Goal: Communication & Community: Answer question/provide support

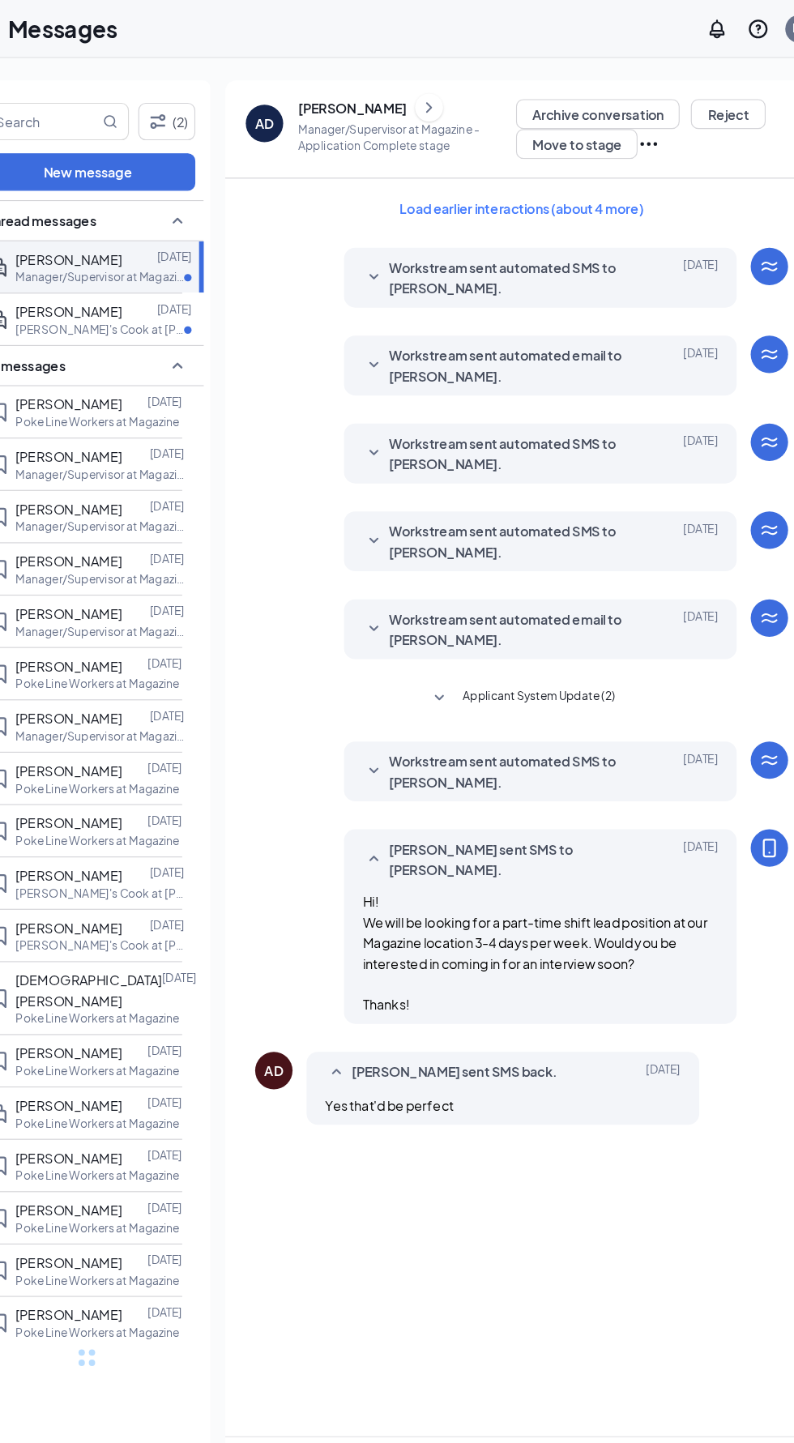
click at [335, 87] on div "[PERSON_NAME]" at bounding box center [363, 93] width 94 height 16
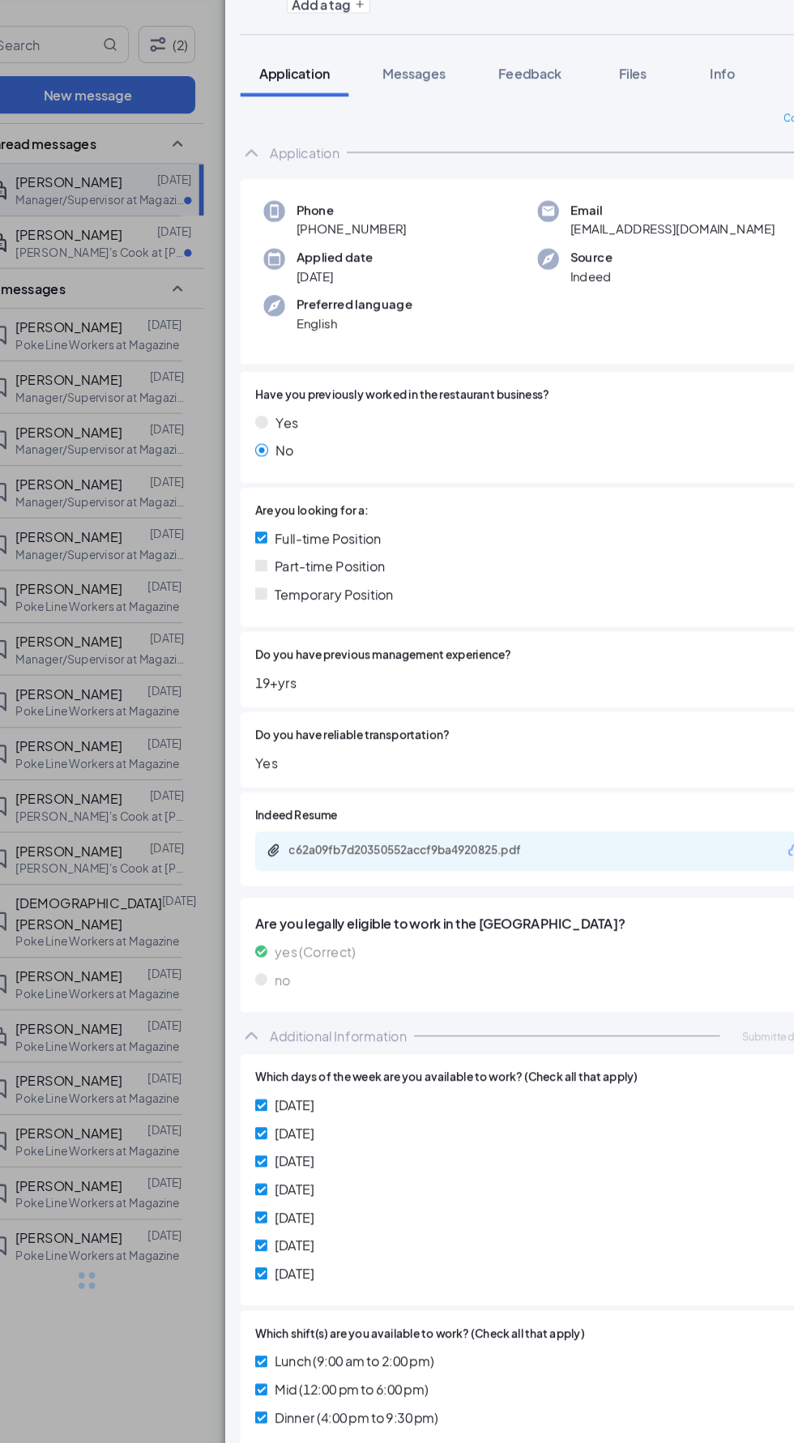
scroll to position [15, 0]
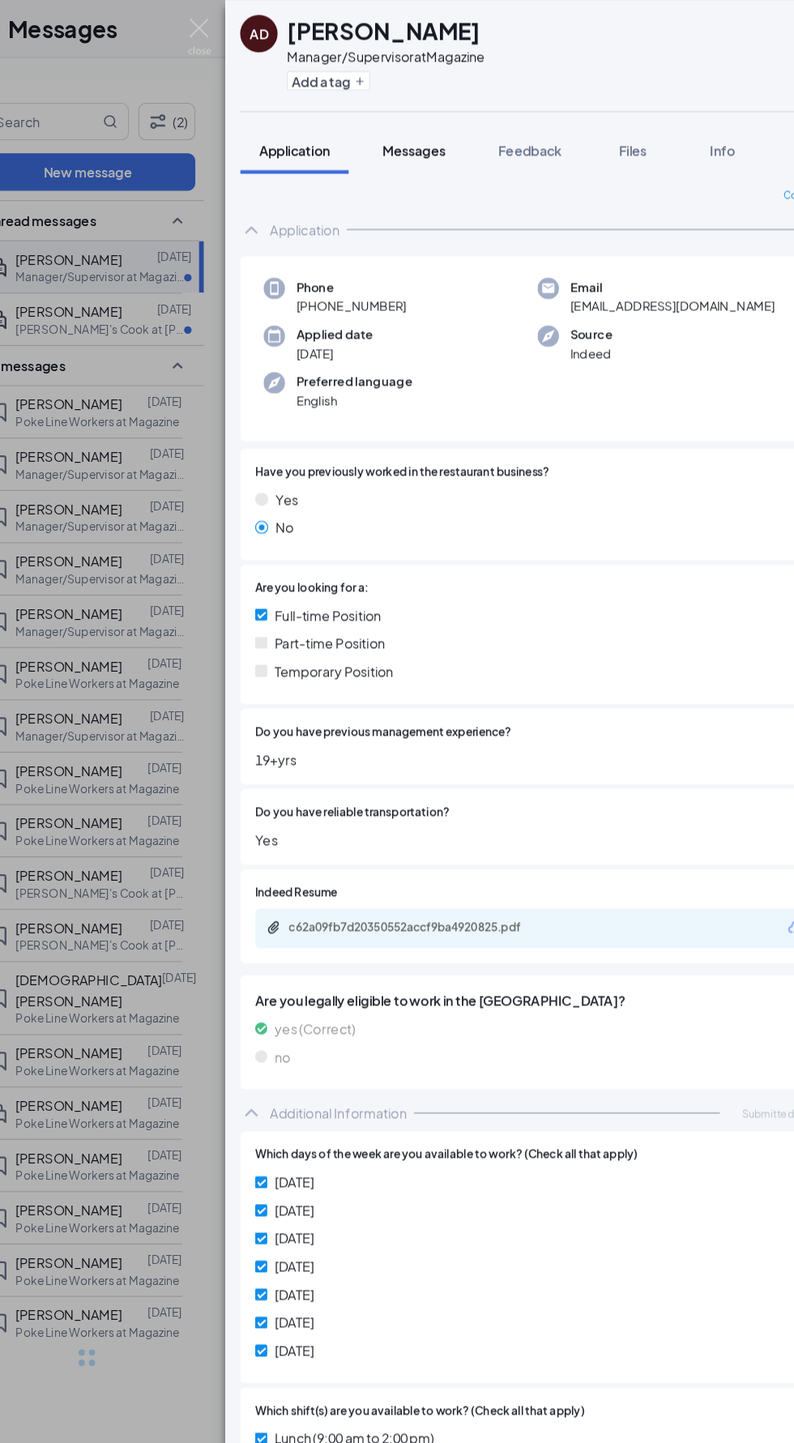
click at [403, 142] on button "Messages" at bounding box center [417, 130] width 88 height 41
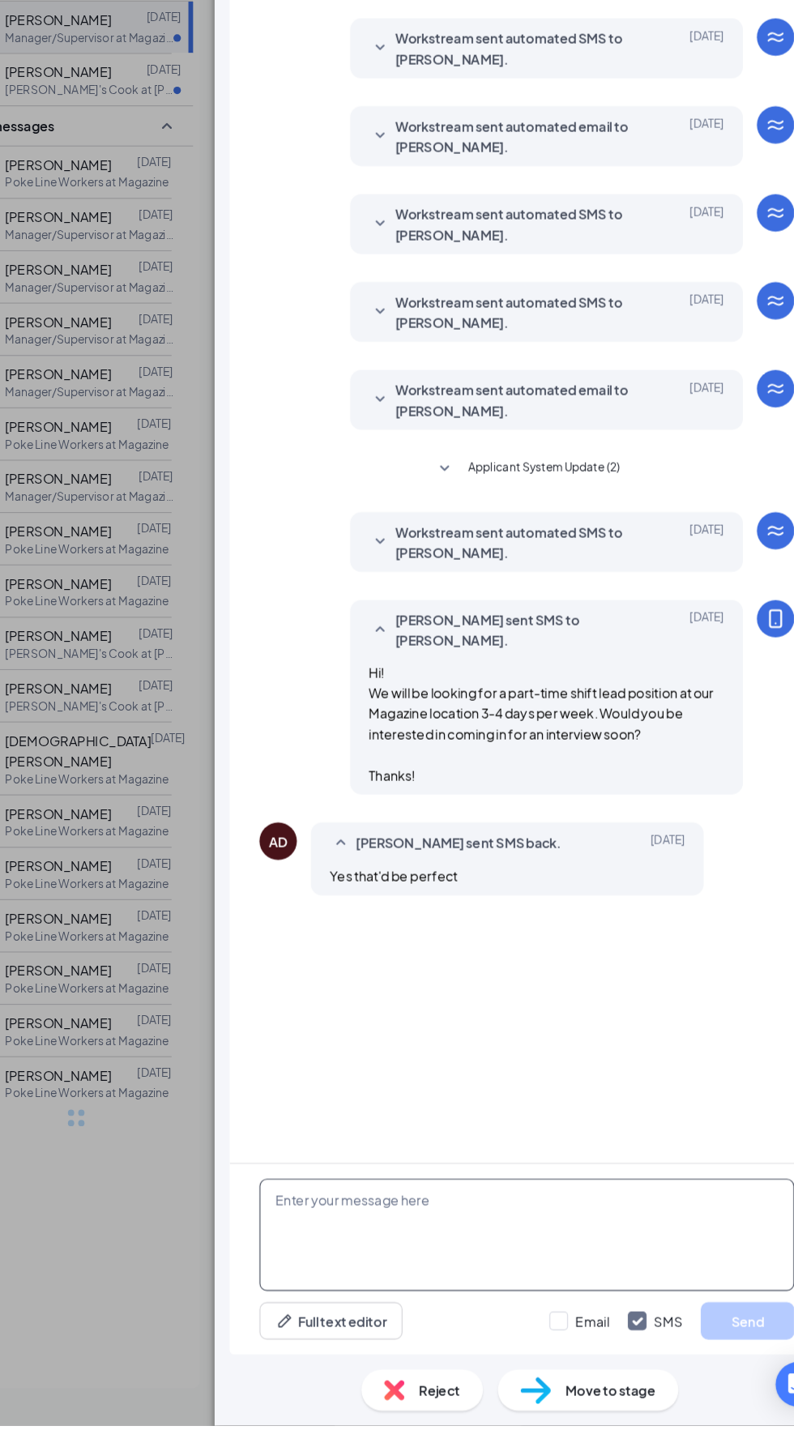
click at [495, 1327] on textarea at bounding box center [524, 1277] width 464 height 97
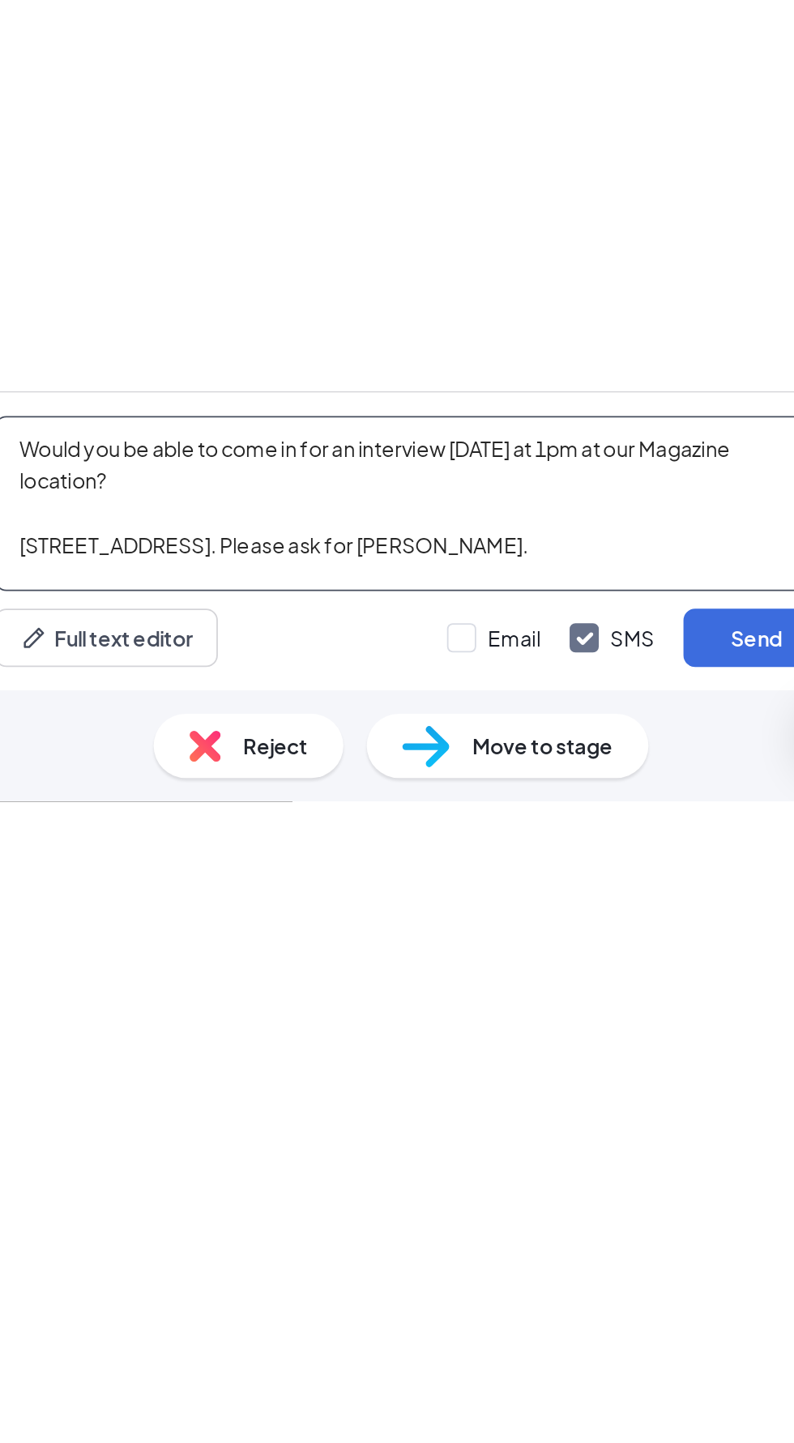
scroll to position [115, 0]
type textarea "Would you be able to come in for an interview [DATE] at 1pm at our Magazine loc…"
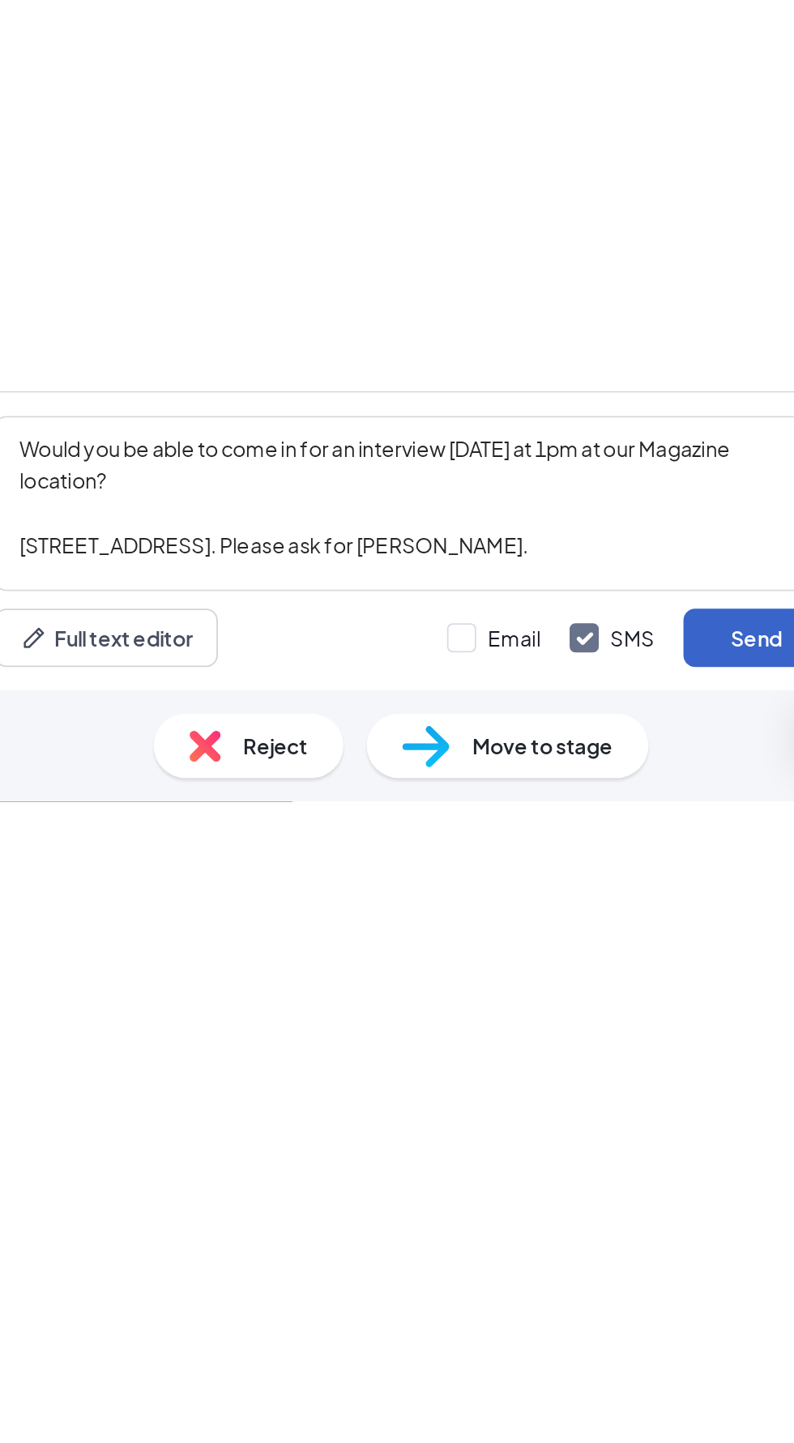
click at [710, 1341] on button "Send" at bounding box center [714, 1352] width 81 height 32
